Goal: Find specific page/section: Find specific page/section

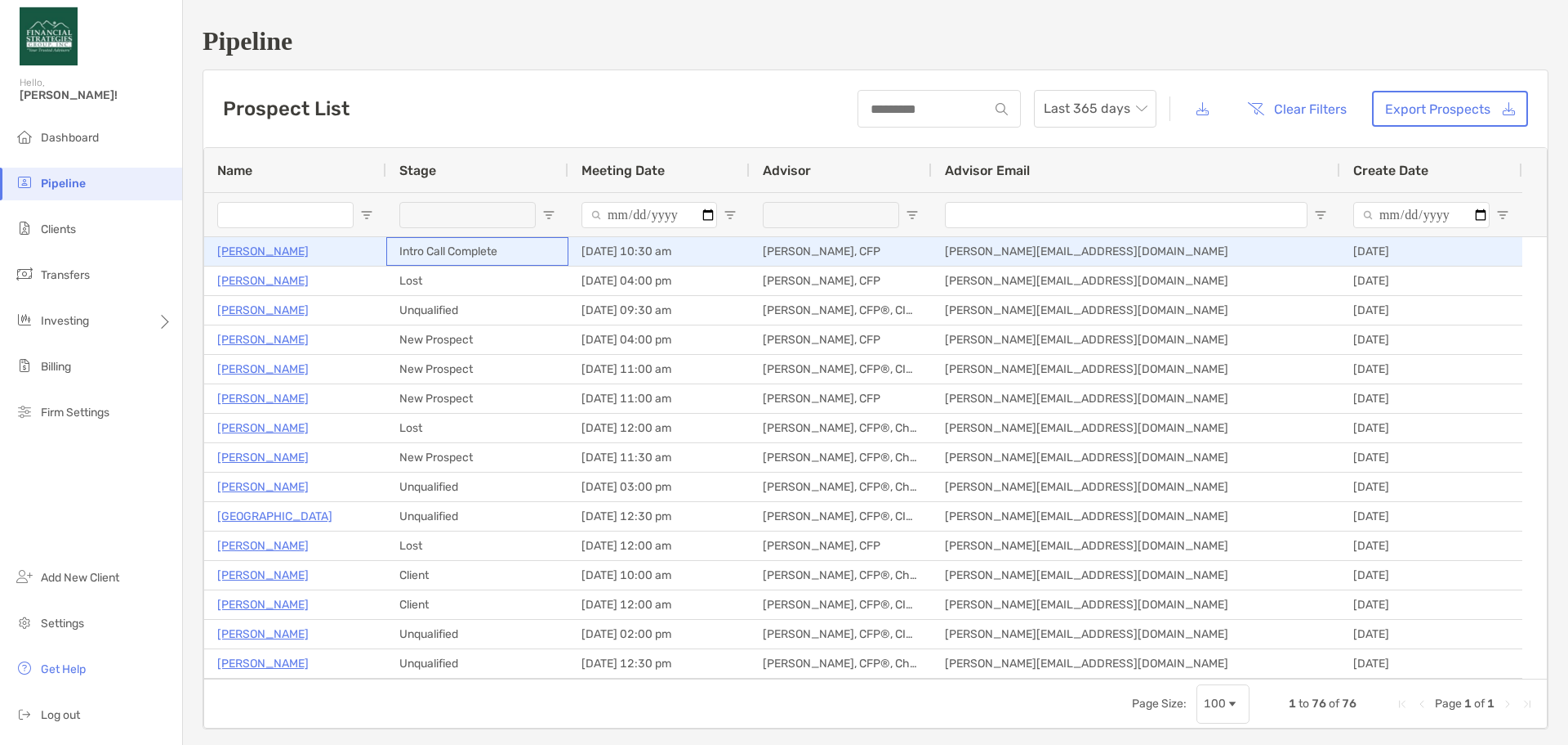
click at [565, 255] on div "Intro Call Complete" at bounding box center [477, 251] width 182 height 29
click at [283, 252] on p "[PERSON_NAME]" at bounding box center [262, 251] width 91 height 21
